Goal: Information Seeking & Learning: Find specific page/section

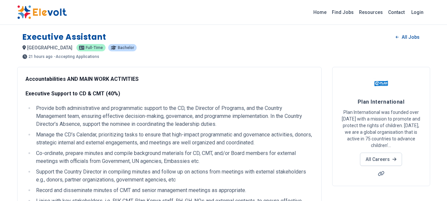
scroll to position [53, 0]
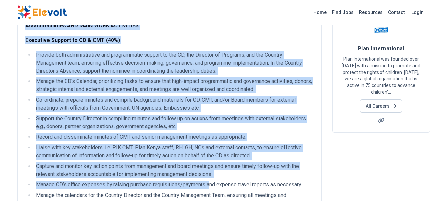
click at [201, 38] on p "Executive Support to CD & CMT (40%)" at bounding box center [169, 40] width 288 height 8
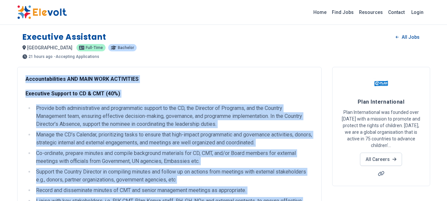
scroll to position [502, 0]
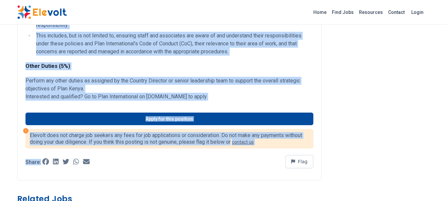
scroll to position [973, 0]
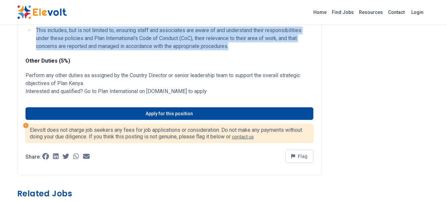
drag, startPoint x: 30, startPoint y: 79, endPoint x: 243, endPoint y: 60, distance: 213.6
type textarea "**********"
drag, startPoint x: 148, startPoint y: 106, endPoint x: 210, endPoint y: 109, distance: 62.3
click at [210, 95] on p "Interested and qualified? Go to Plan International on [DOMAIN_NAME] to apply" at bounding box center [169, 91] width 288 height 8
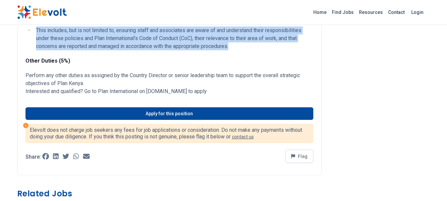
copy p "[DOMAIN_NAME]"
